Goal: Information Seeking & Learning: Learn about a topic

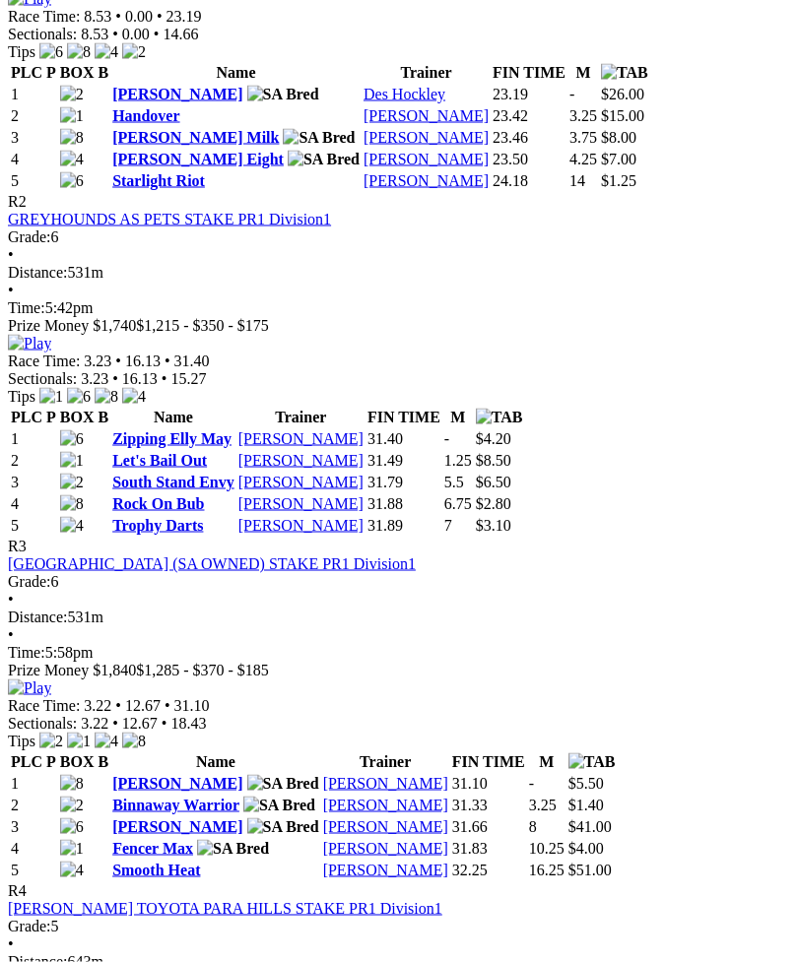
scroll to position [1168, 0]
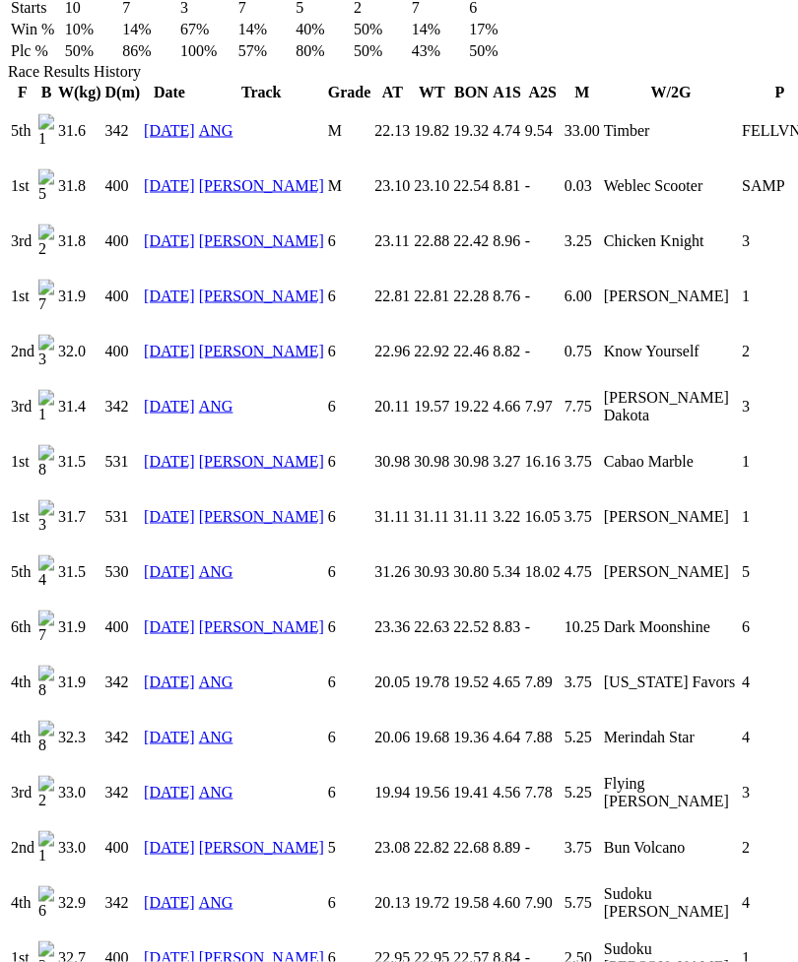
scroll to position [1394, 0]
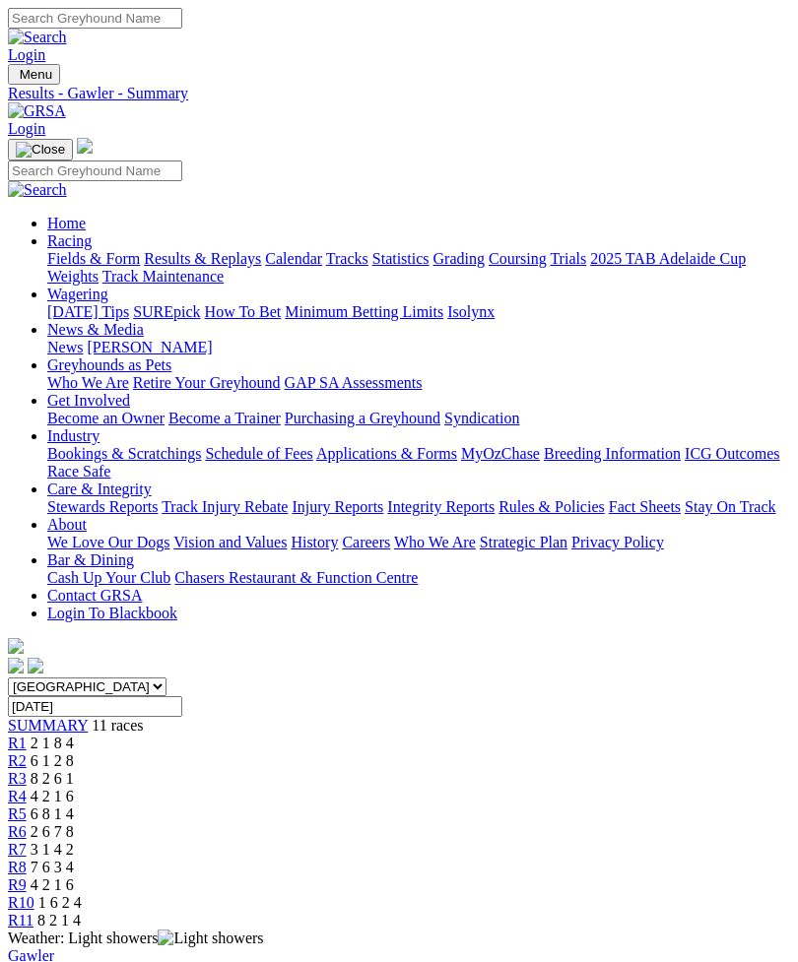
scroll to position [1169, 0]
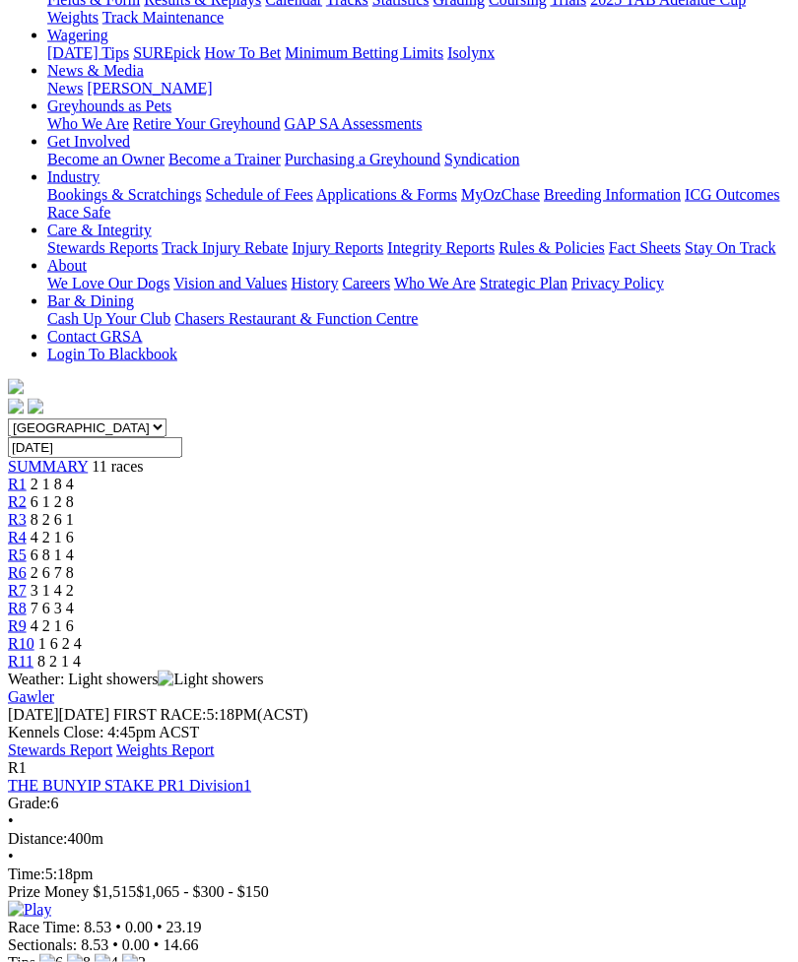
scroll to position [257, 0]
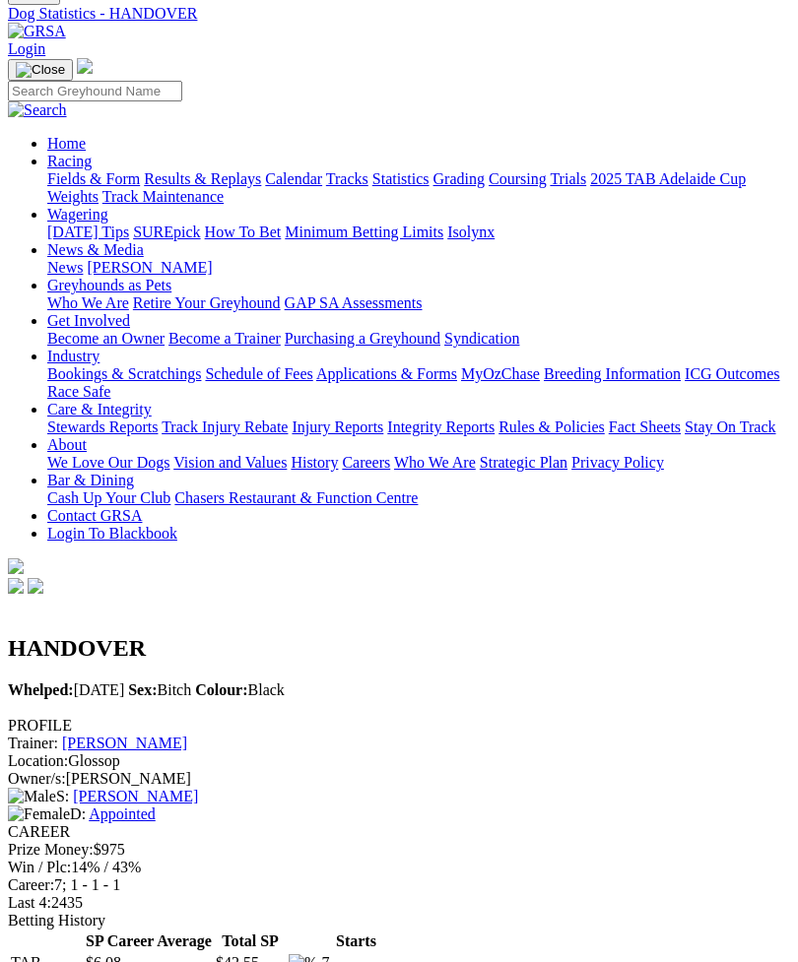
scroll to position [78, 0]
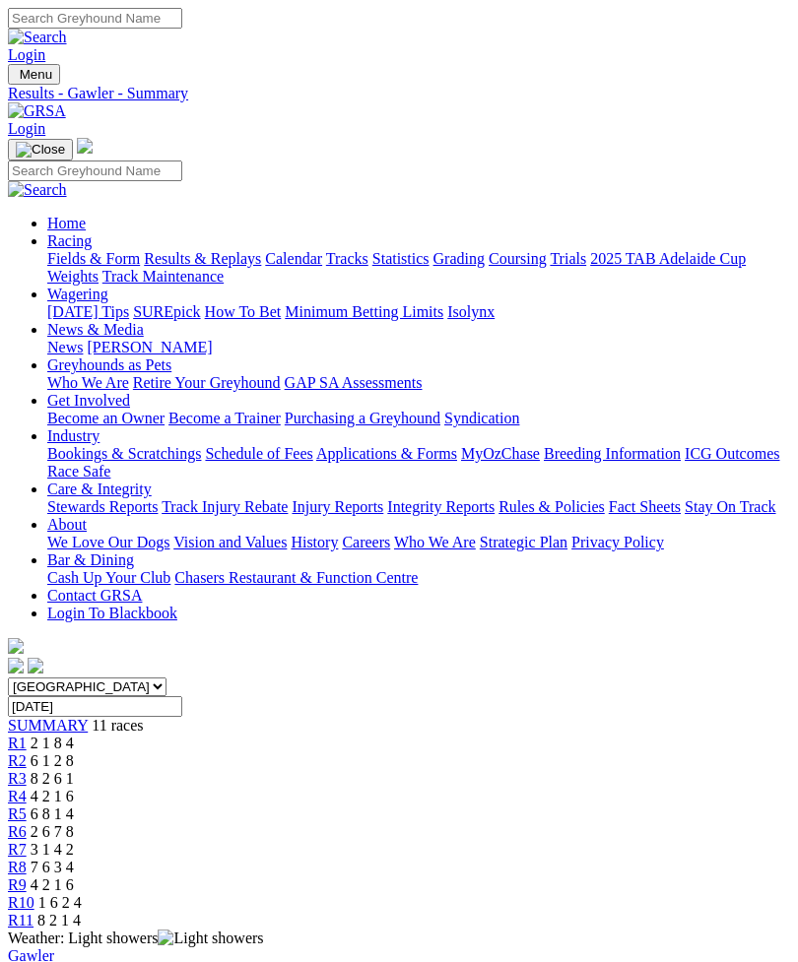
scroll to position [257, 0]
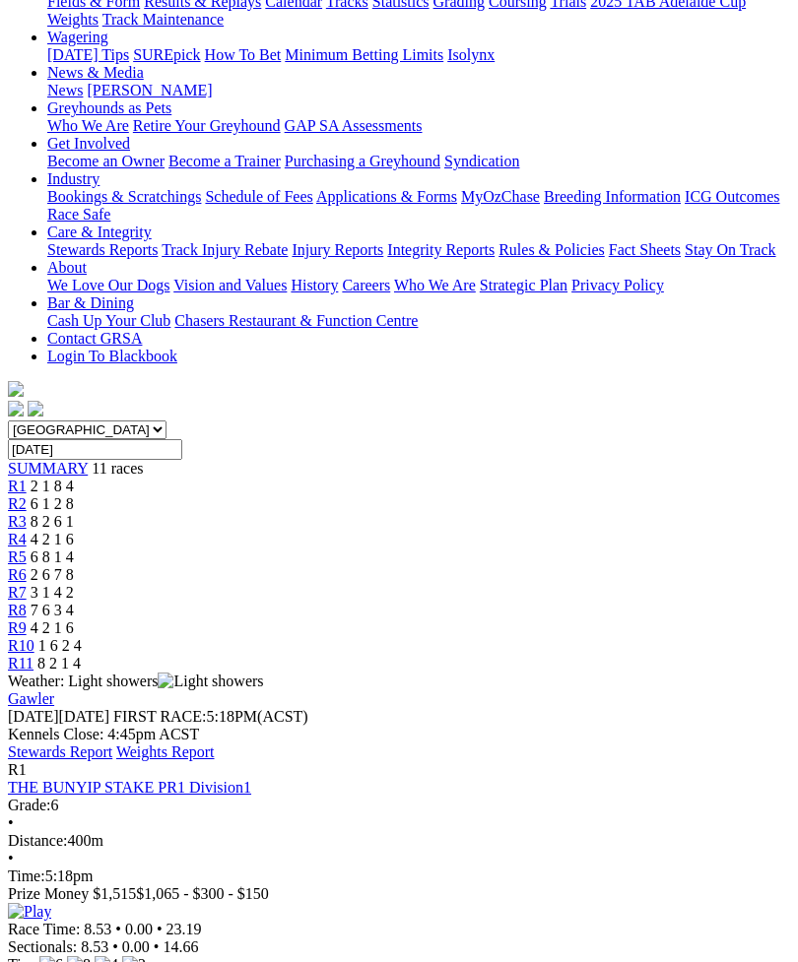
click at [51, 903] on img at bounding box center [29, 912] width 43 height 18
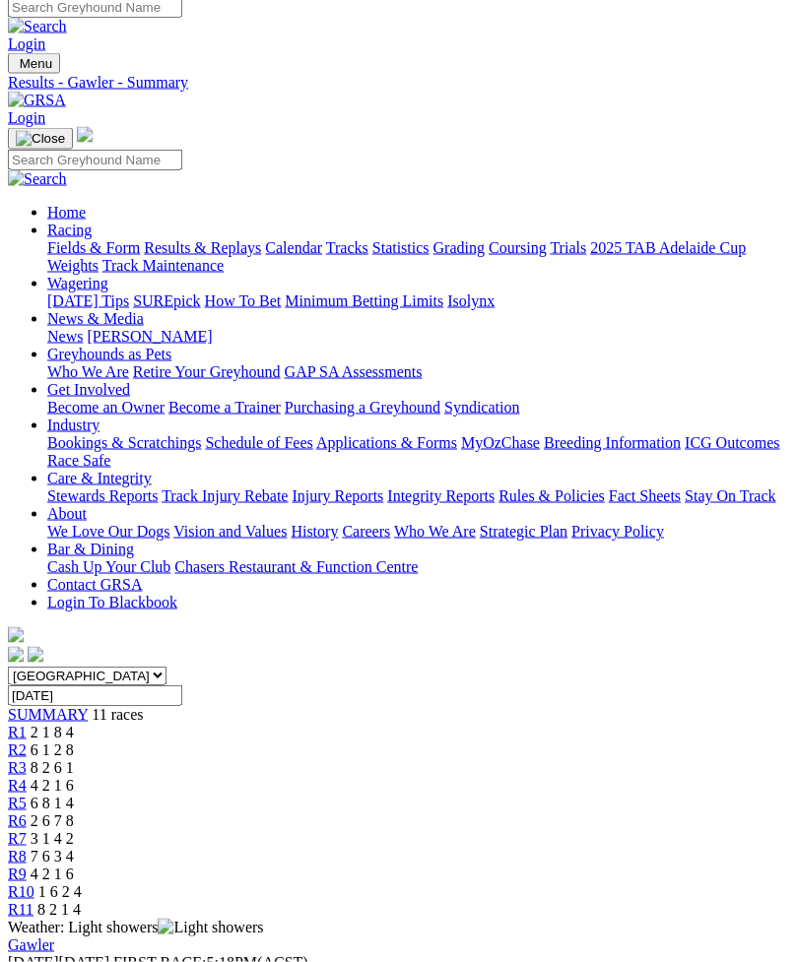
scroll to position [0, 0]
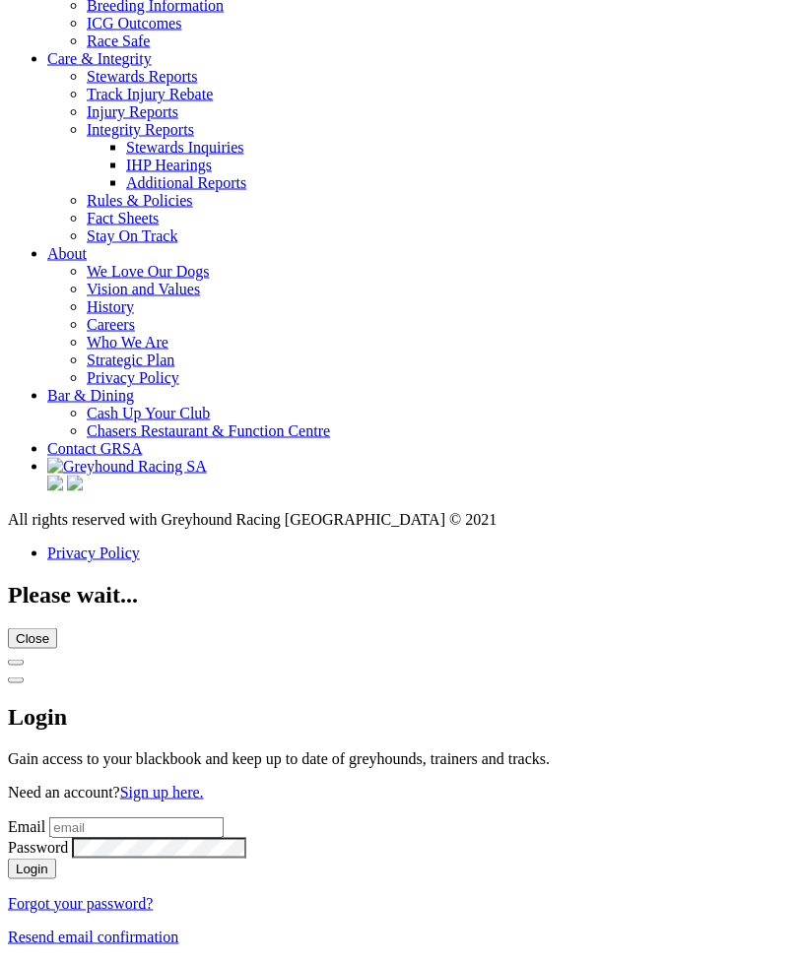
scroll to position [7073, 0]
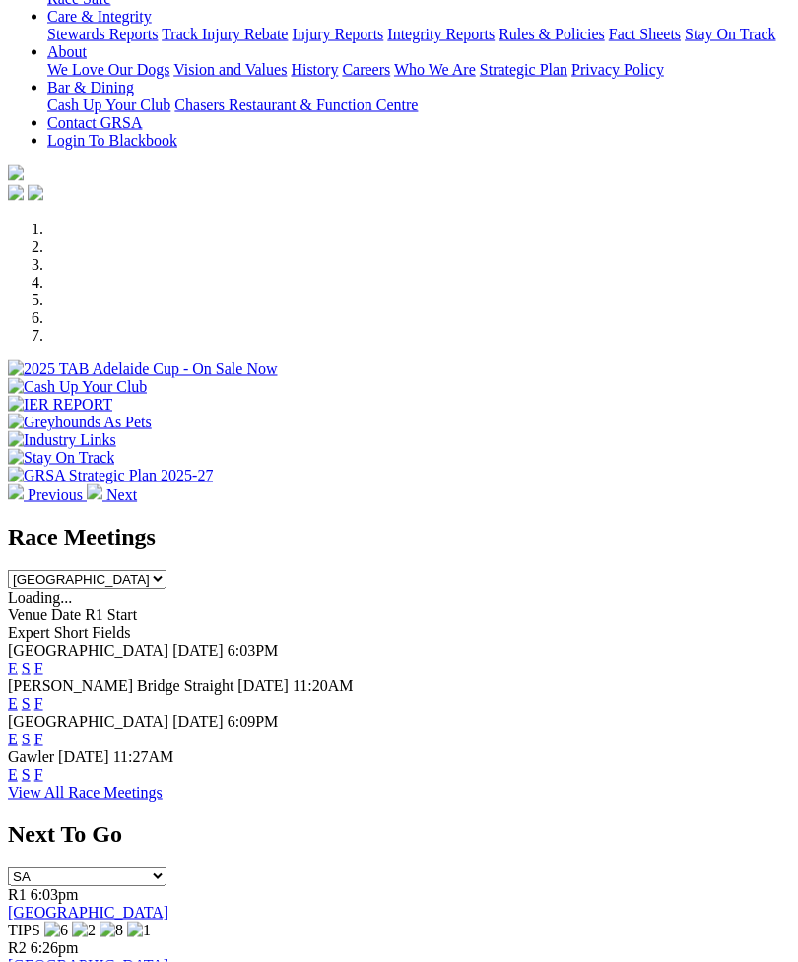
scroll to position [438, 0]
click at [43, 694] on link "F" at bounding box center [38, 702] width 9 height 17
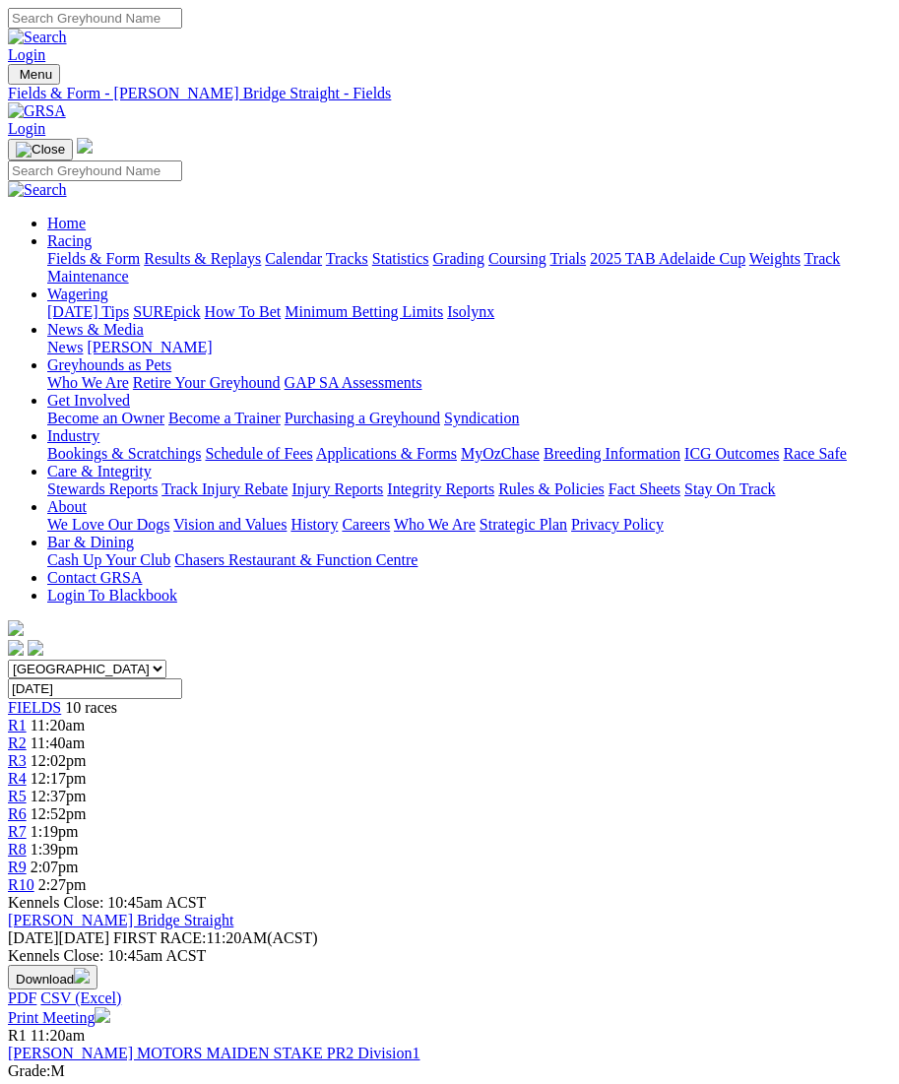
scroll to position [13, 0]
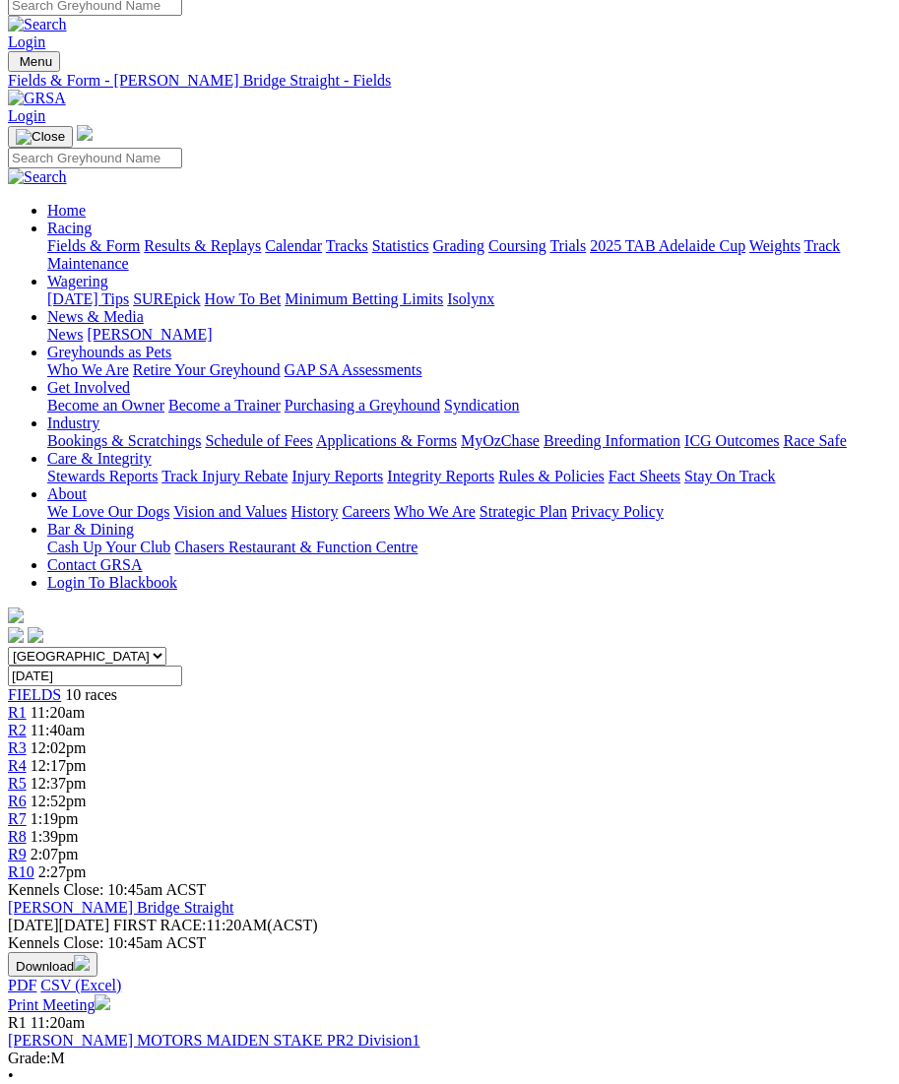
click at [27, 846] on link "R9" at bounding box center [17, 854] width 19 height 17
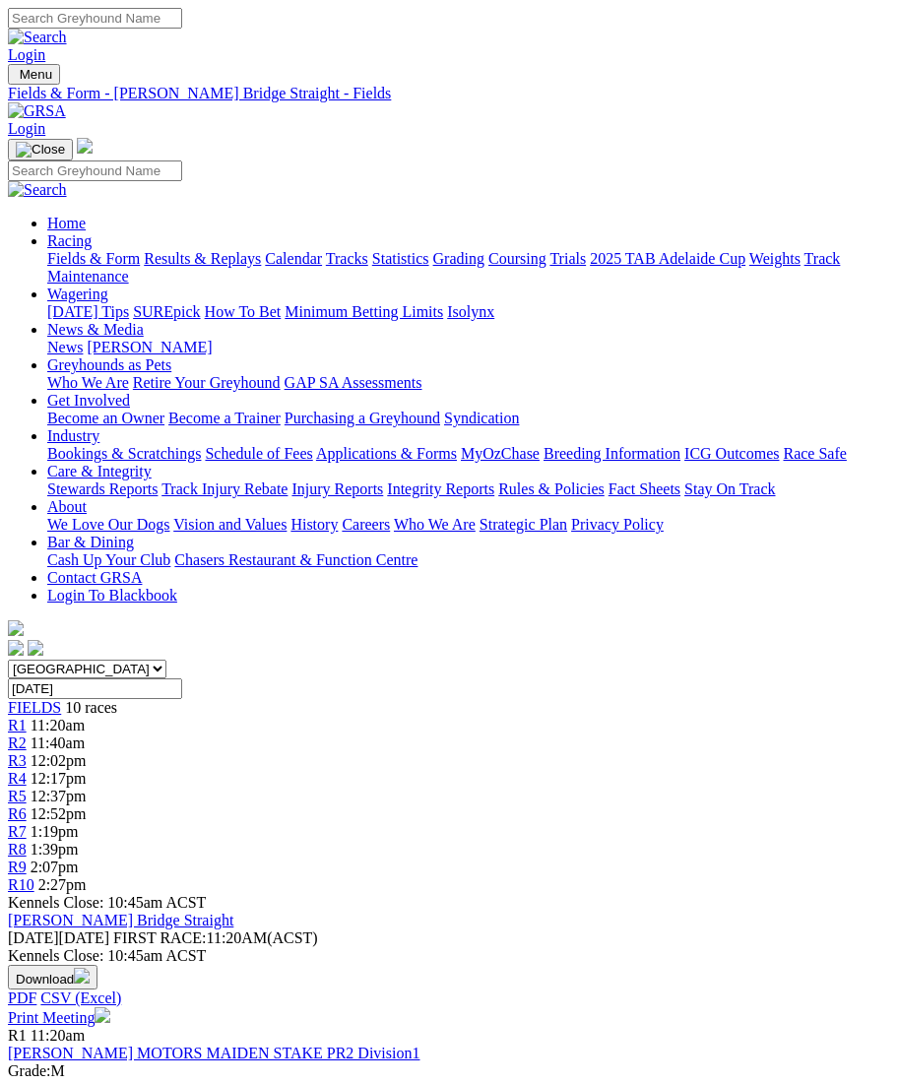
scroll to position [69, 9]
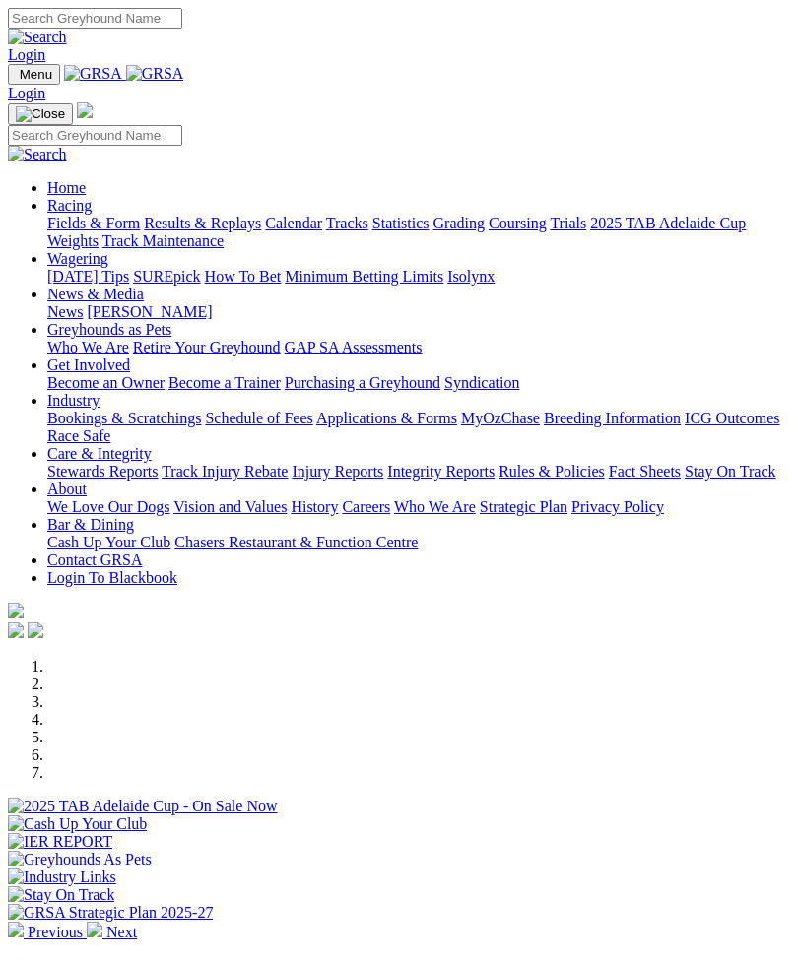
scroll to position [502, 0]
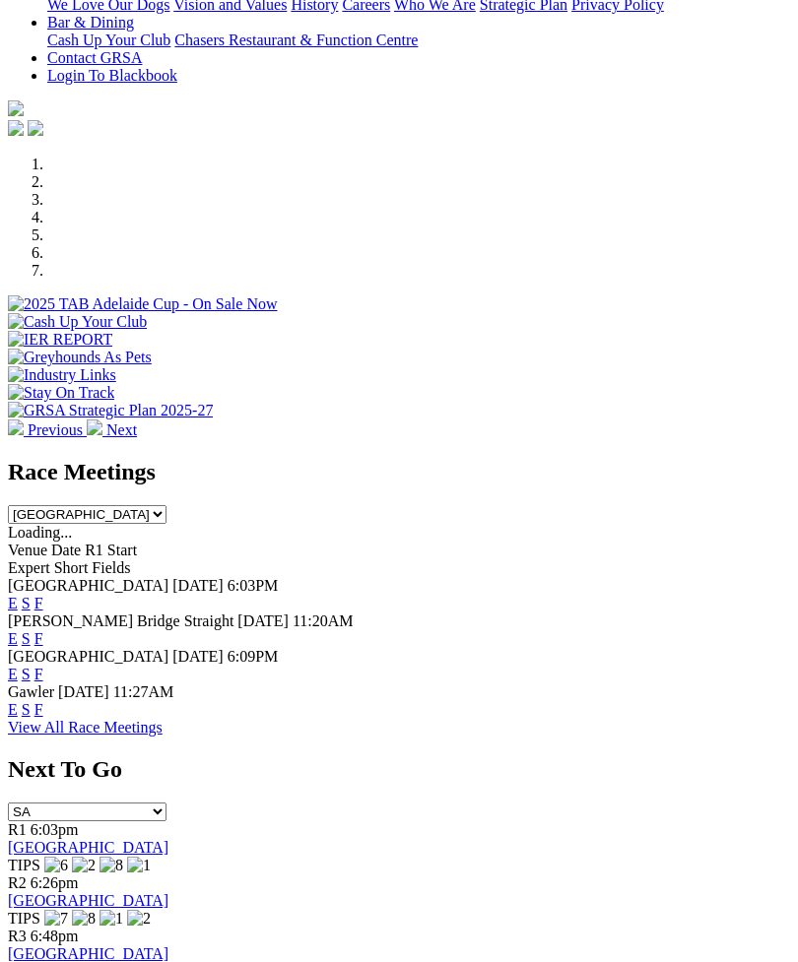
click at [43, 630] on link "F" at bounding box center [38, 638] width 9 height 17
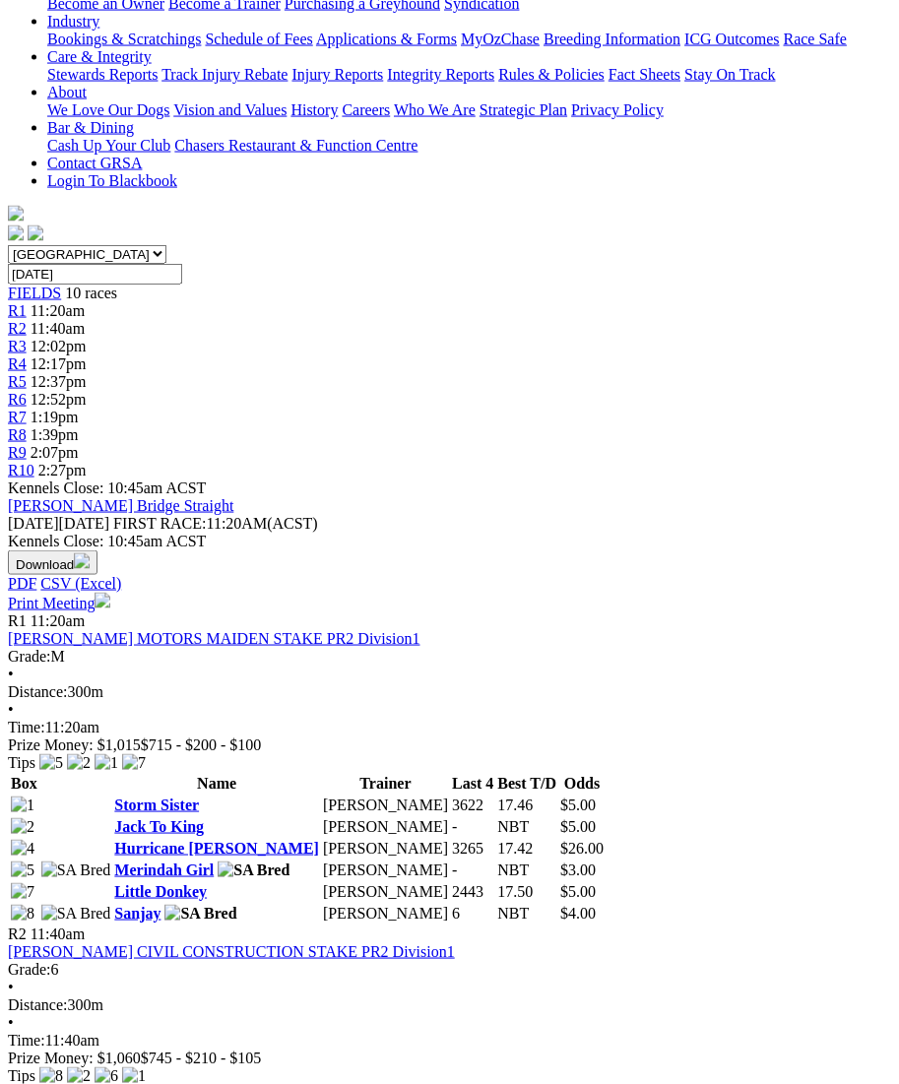
scroll to position [371, 0]
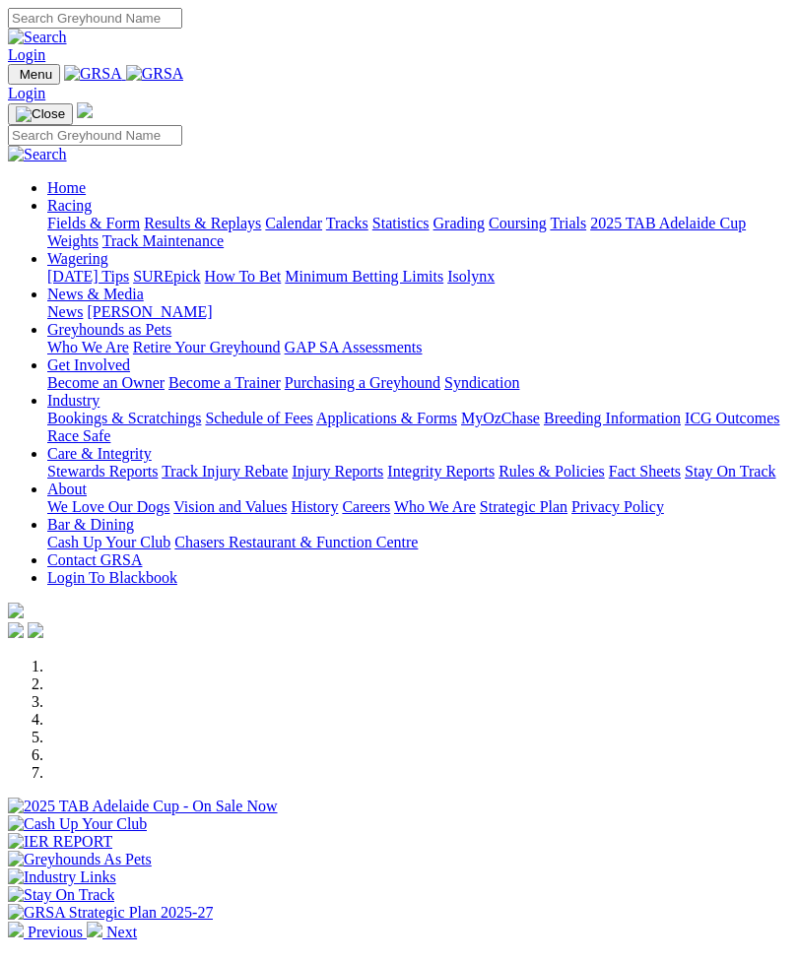
scroll to position [502, 0]
